Goal: Task Accomplishment & Management: Manage account settings

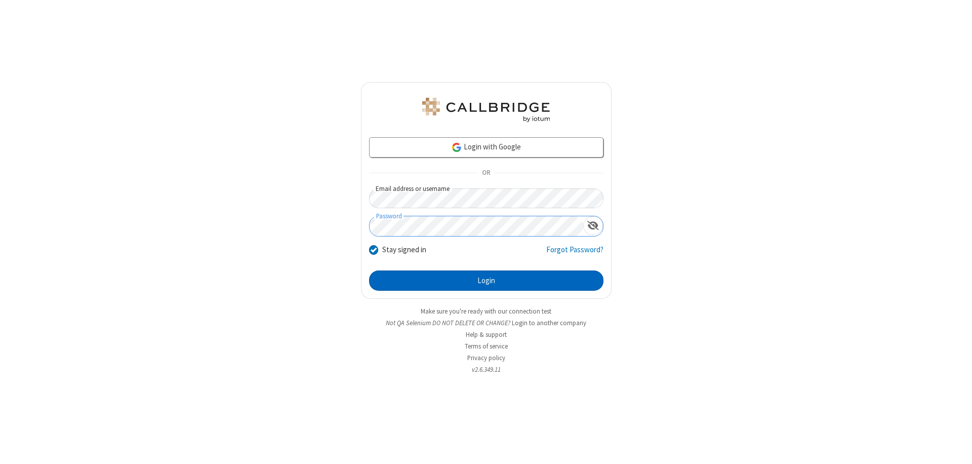
click at [486, 280] on button "Login" at bounding box center [486, 280] width 234 height 20
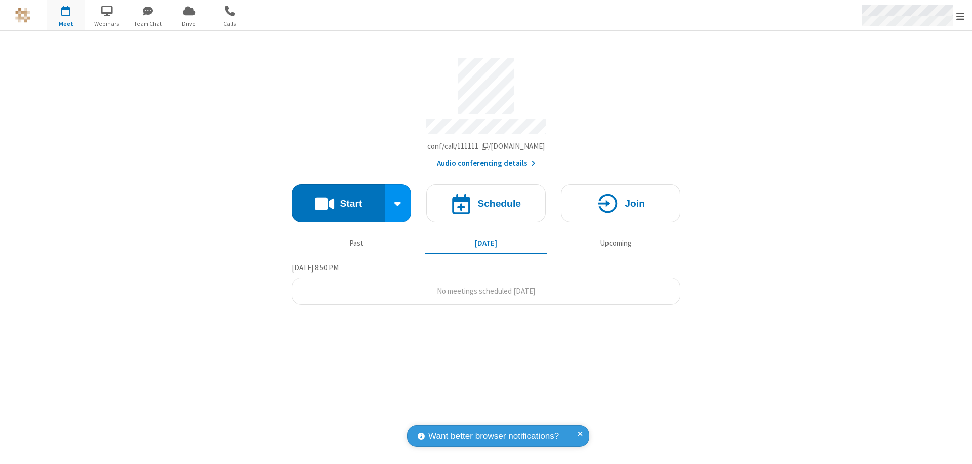
click at [960, 16] on span "Open menu" at bounding box center [960, 16] width 8 height 10
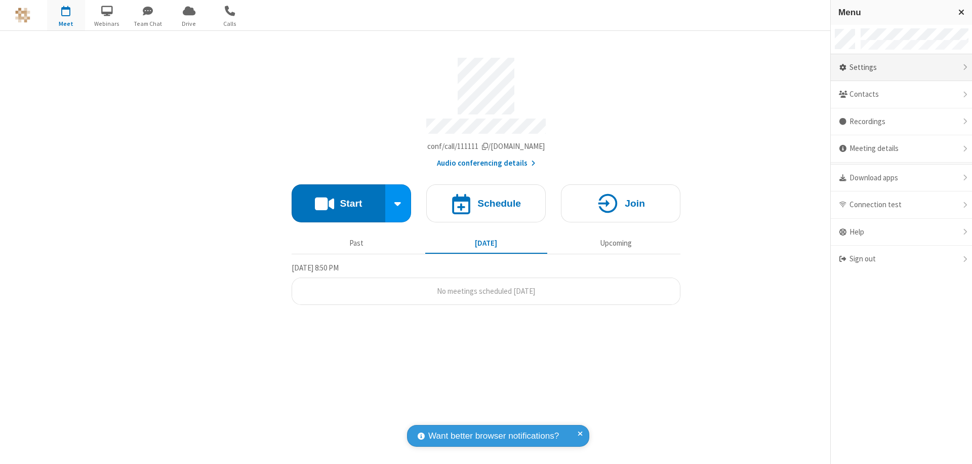
click at [901, 67] on div "Settings" at bounding box center [900, 67] width 141 height 27
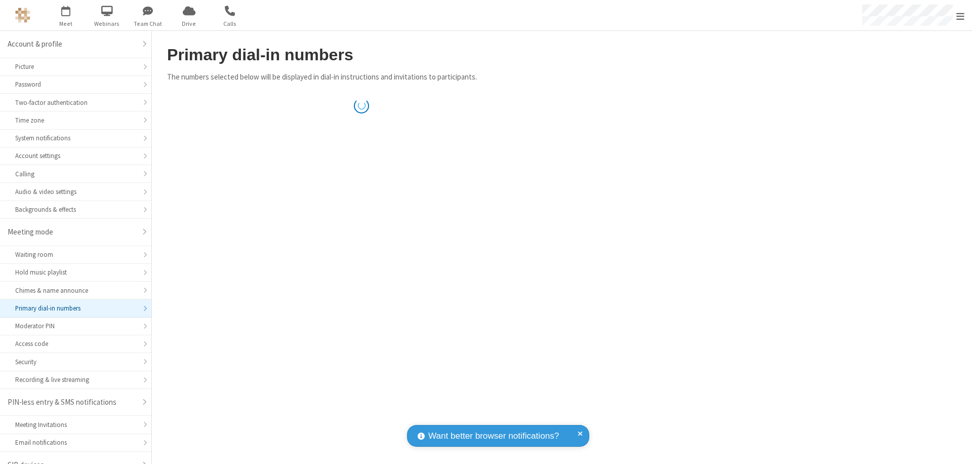
scroll to position [14, 0]
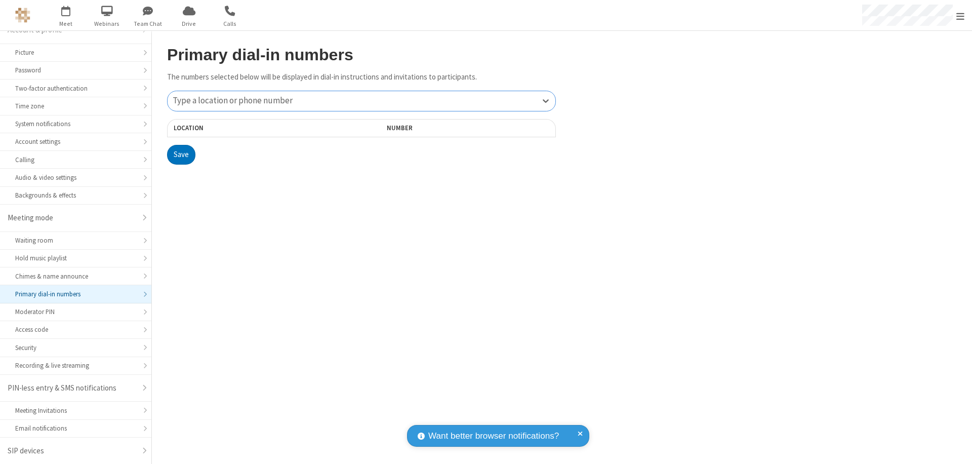
click at [361, 101] on div "Type a location or phone number" at bounding box center [361, 101] width 388 height 20
type input "[PHONE_NUMBER]"
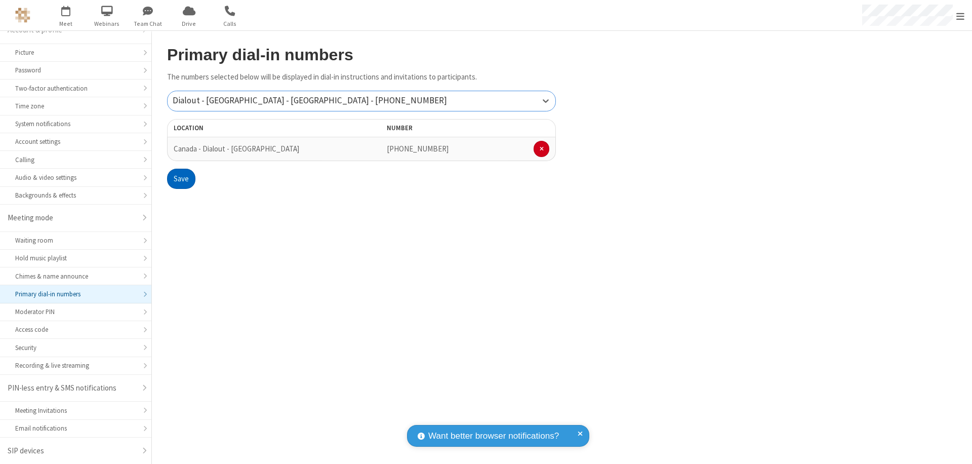
click at [181, 179] on button "Save" at bounding box center [181, 179] width 28 height 20
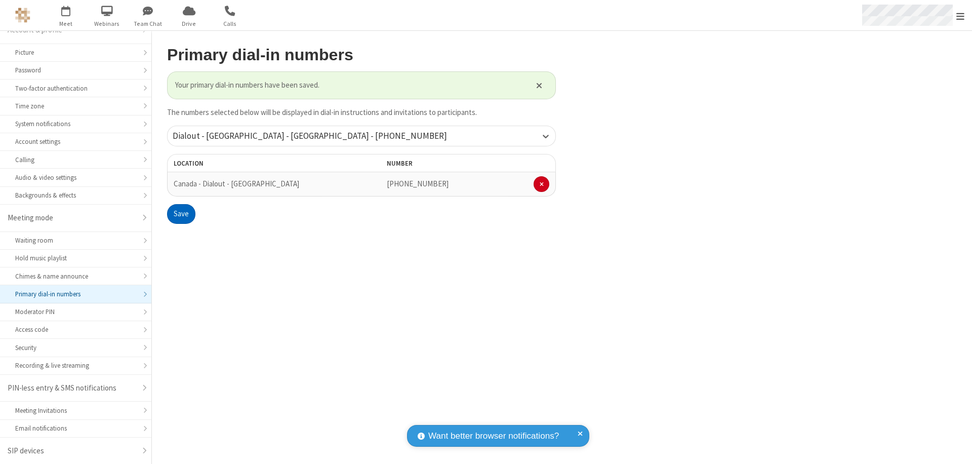
click at [960, 16] on span "Open menu" at bounding box center [960, 16] width 8 height 10
click at [66, 15] on span "button" at bounding box center [66, 10] width 38 height 17
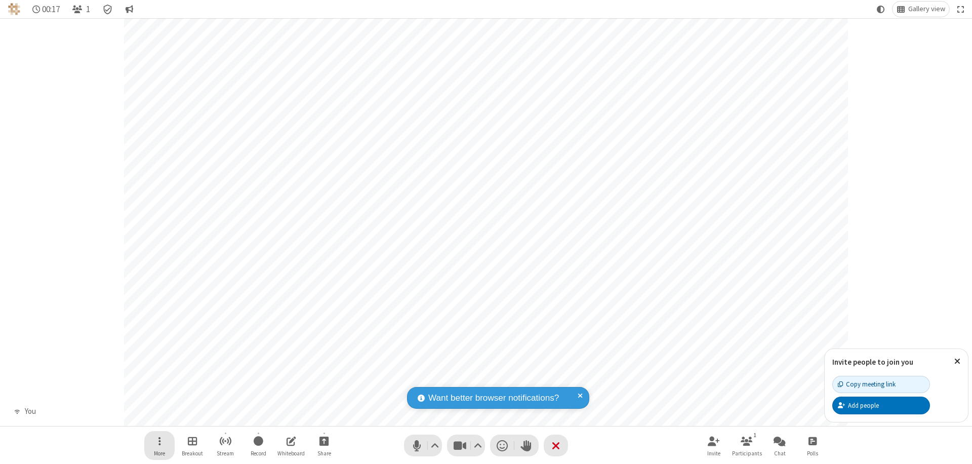
click at [159, 440] on span "Open menu" at bounding box center [159, 440] width 3 height 13
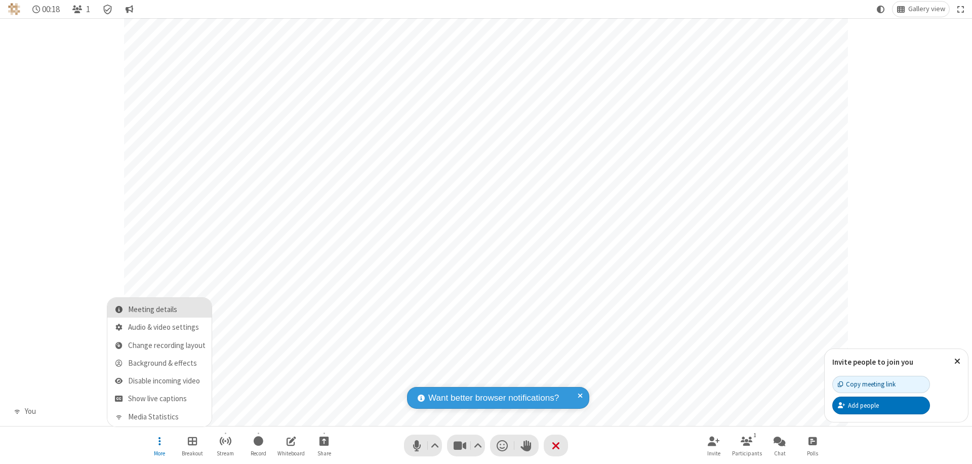
click at [166, 309] on span "Meeting details" at bounding box center [166, 309] width 77 height 9
